Goal: Task Accomplishment & Management: Manage account settings

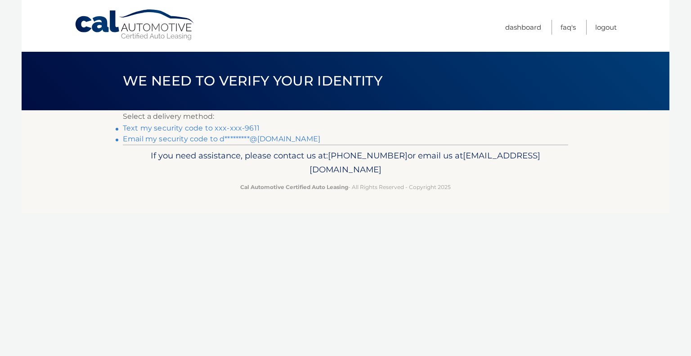
click at [249, 129] on link "Text my security code to xxx-xxx-9611" at bounding box center [191, 128] width 137 height 9
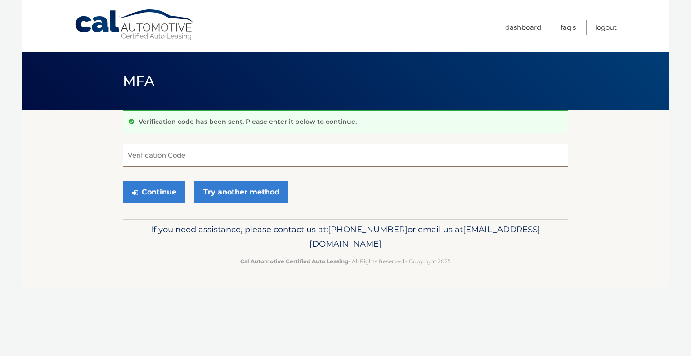
click at [169, 154] on input "Verification Code" at bounding box center [345, 155] width 445 height 22
type input "279861"
click at [123, 181] on button "Continue" at bounding box center [154, 192] width 63 height 22
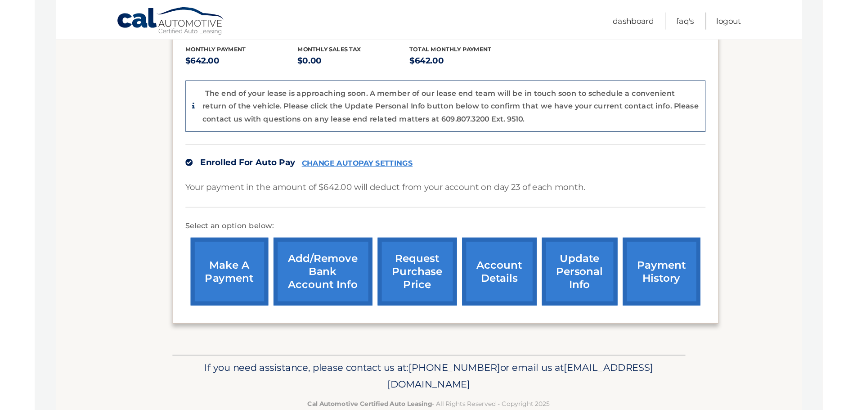
scroll to position [157, 0]
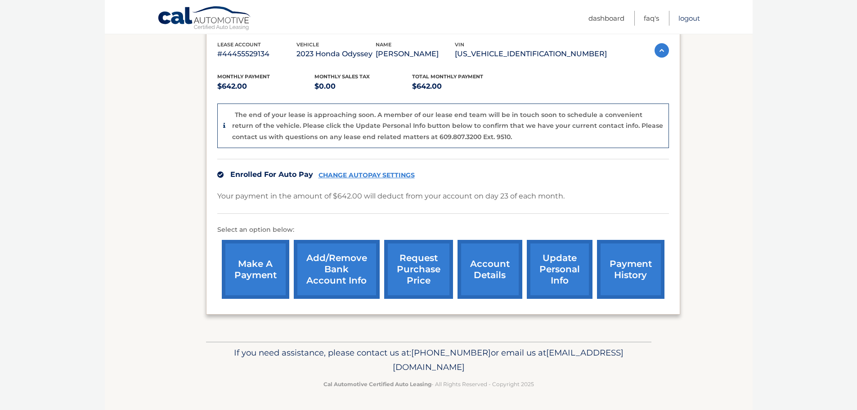
click at [689, 19] on link "Logout" at bounding box center [690, 18] width 22 height 15
